Goal: Check status

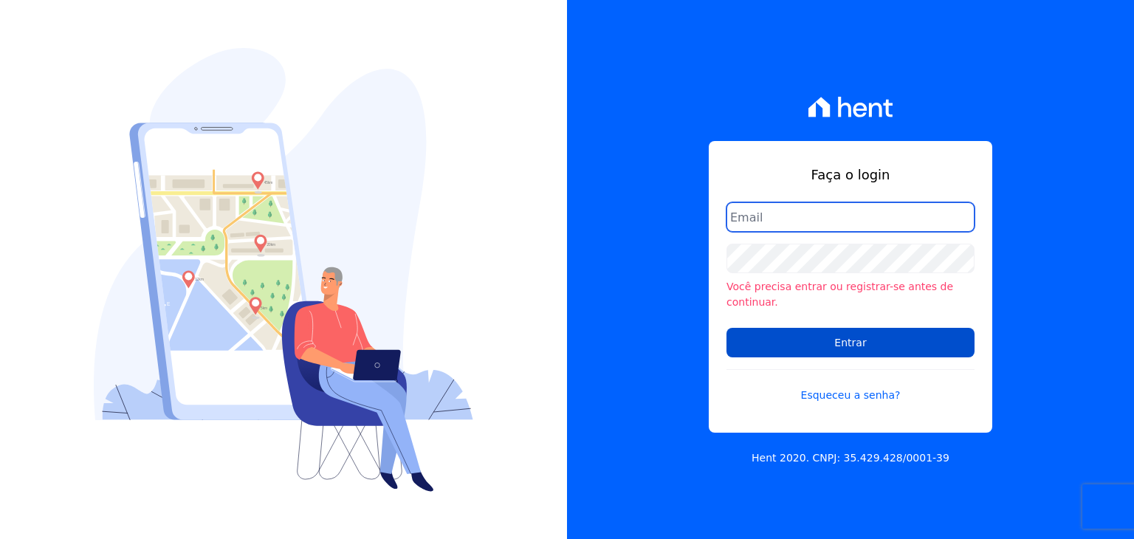
type input "[PERSON_NAME][EMAIL_ADDRESS][DOMAIN_NAME]"
click at [884, 329] on input "Entrar" at bounding box center [851, 343] width 248 height 30
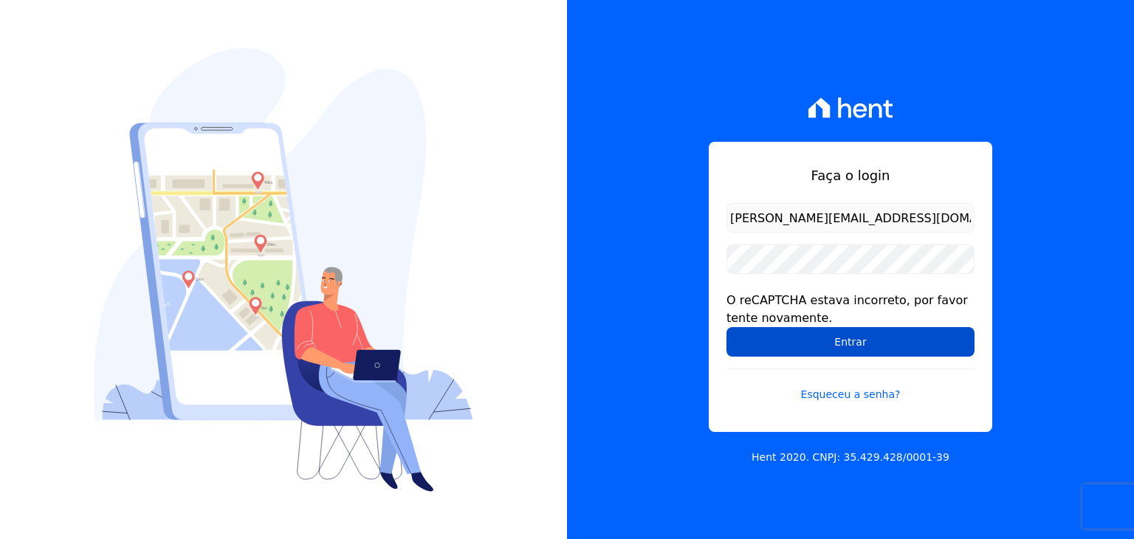
click at [774, 355] on input "Entrar" at bounding box center [851, 342] width 248 height 30
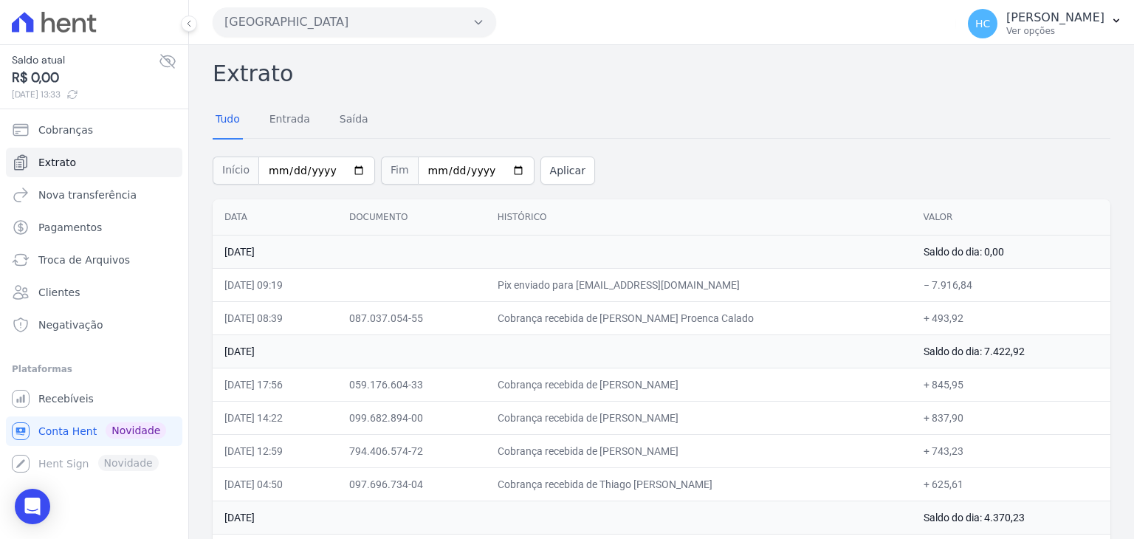
click at [828, 64] on h2 "Extrato" at bounding box center [662, 73] width 898 height 33
click at [845, 154] on div "Início 2025-09-01 Fim 2025-09-04 Aplicar" at bounding box center [662, 168] width 898 height 61
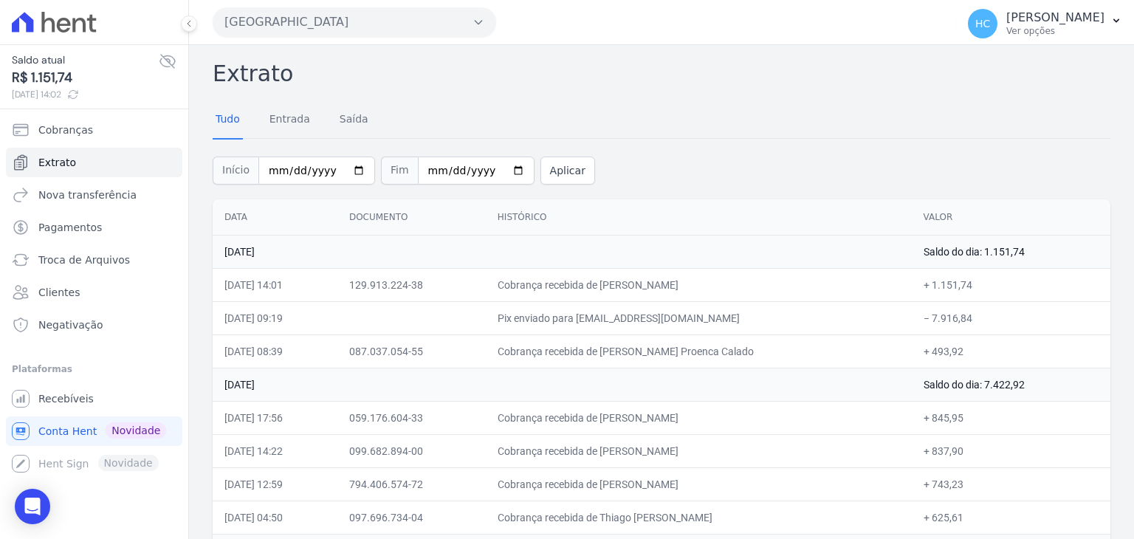
click at [857, 126] on div "Tudo Entrada Saída" at bounding box center [662, 120] width 898 height 36
click at [702, 78] on h2 "Extrato" at bounding box center [662, 73] width 898 height 33
click at [859, 186] on div "Início 2025-09-01 Fim 2025-09-04 Aplicar" at bounding box center [662, 168] width 898 height 61
